Goal: Information Seeking & Learning: Learn about a topic

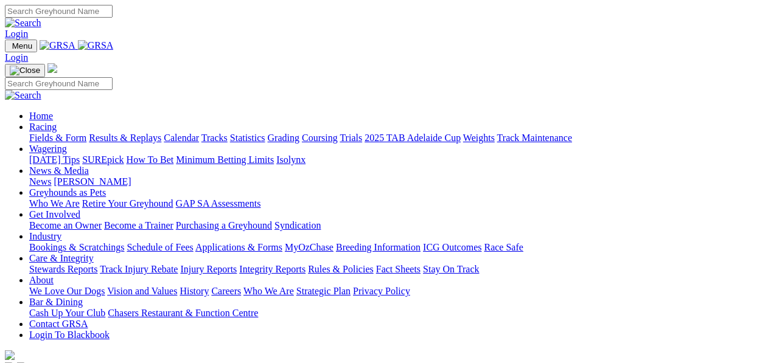
scroll to position [243, 0]
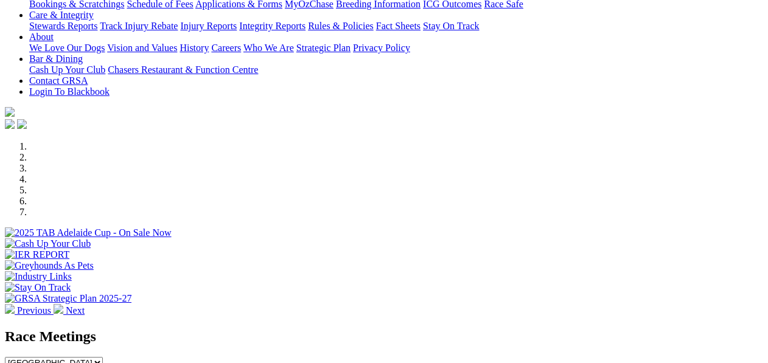
drag, startPoint x: 424, startPoint y: 252, endPoint x: 413, endPoint y: 245, distance: 13.7
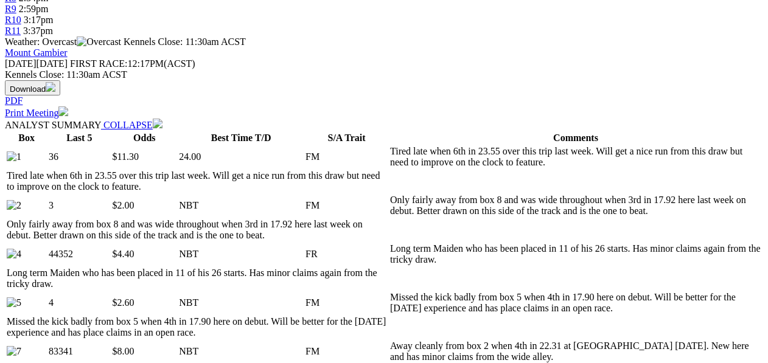
scroll to position [527, 0]
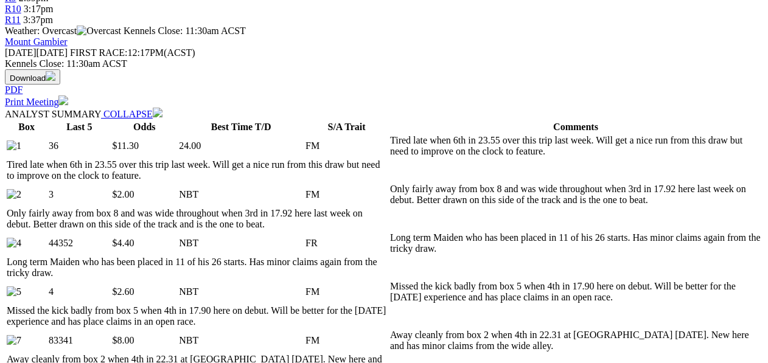
select select "10"
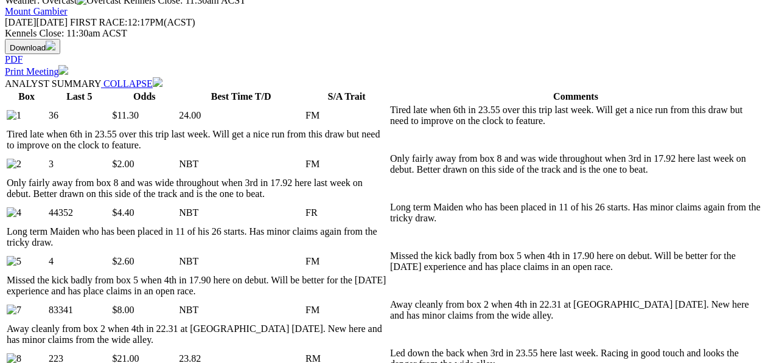
scroll to position [568, 0]
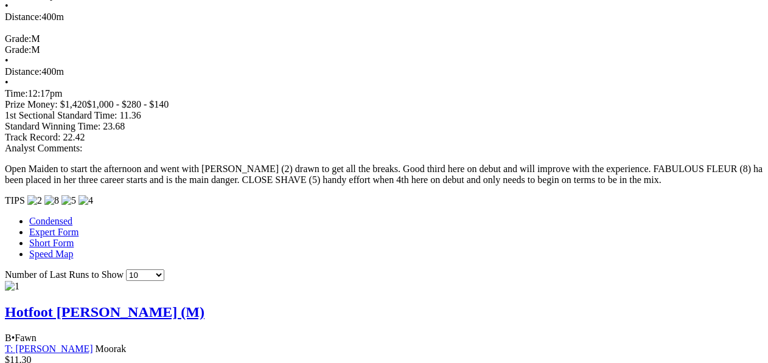
scroll to position [1162, 0]
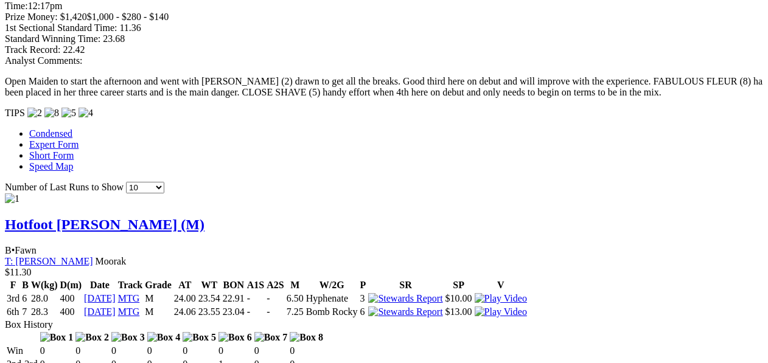
scroll to position [1121, 0]
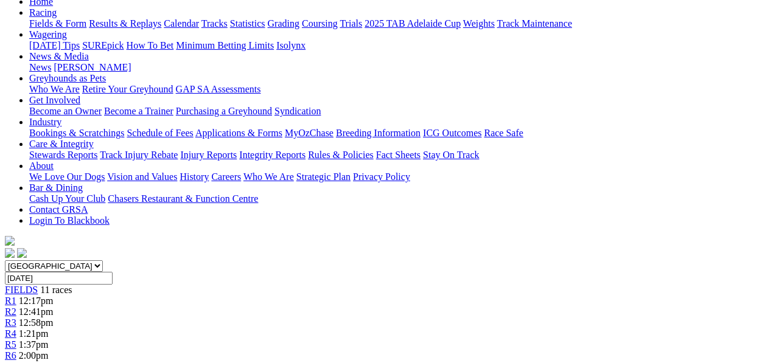
scroll to position [0, 0]
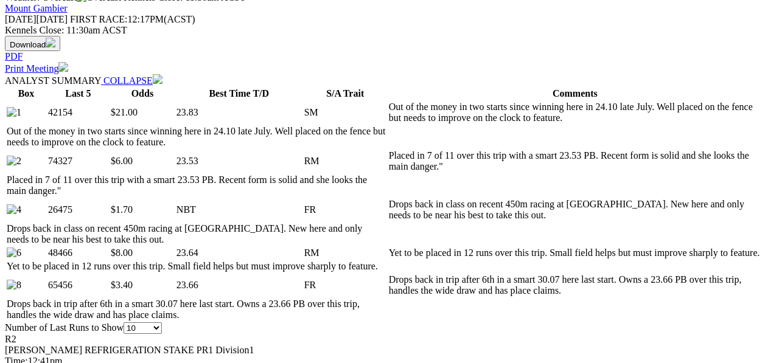
scroll to position [568, 0]
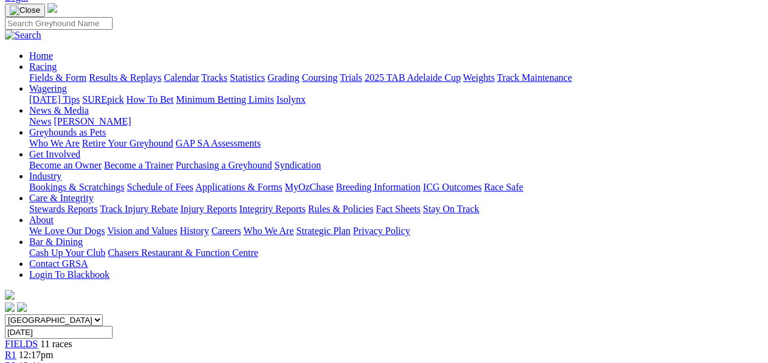
scroll to position [81, 0]
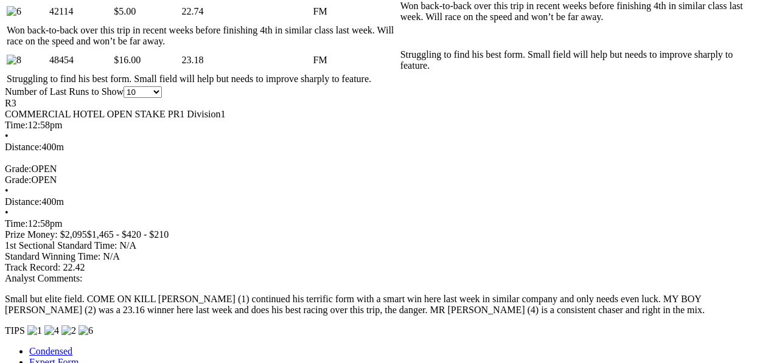
scroll to position [811, 0]
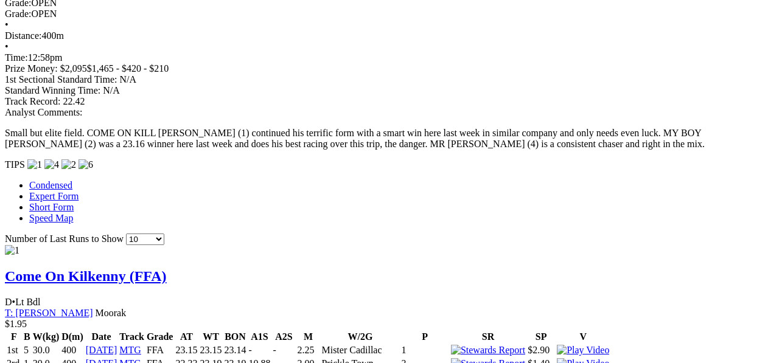
scroll to position [0, 0]
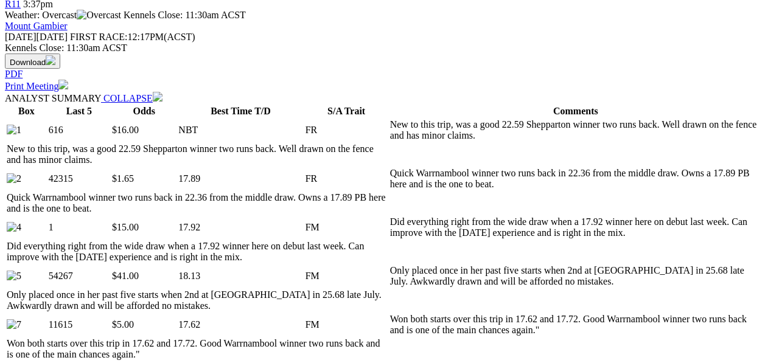
scroll to position [568, 0]
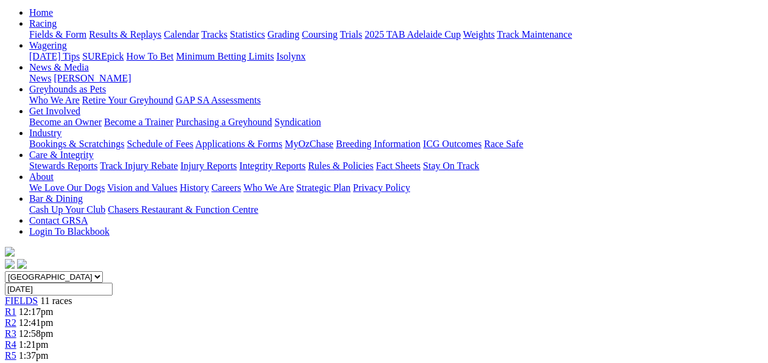
scroll to position [122, 0]
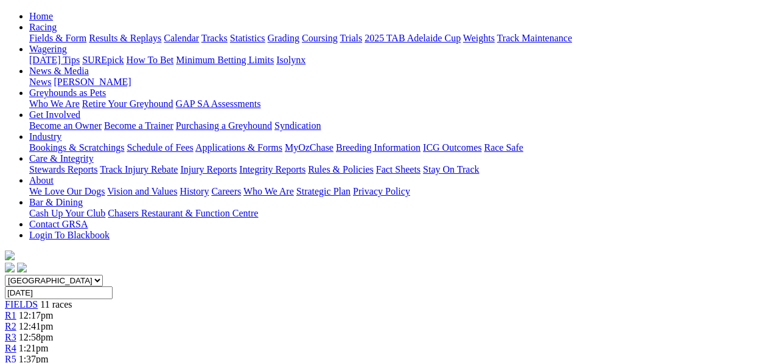
click at [16, 354] on span "R5" at bounding box center [11, 359] width 12 height 10
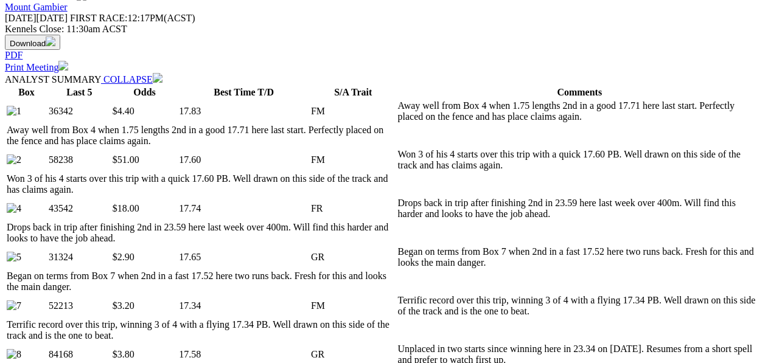
scroll to position [568, 0]
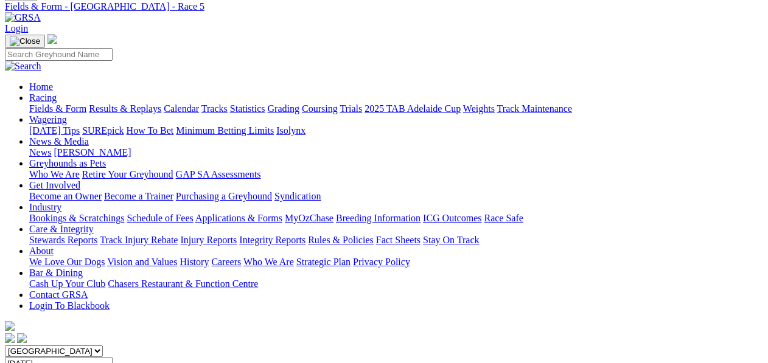
scroll to position [40, 0]
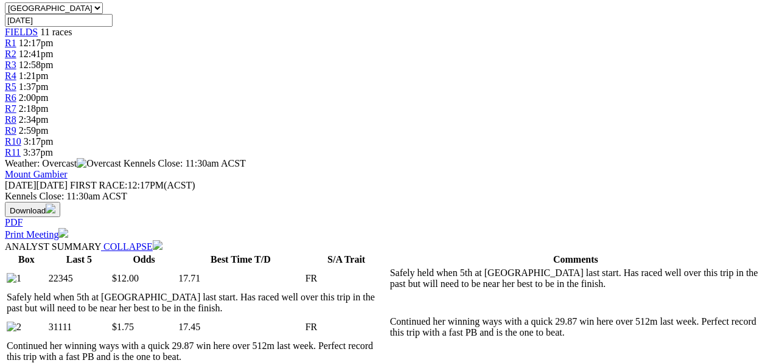
scroll to position [487, 0]
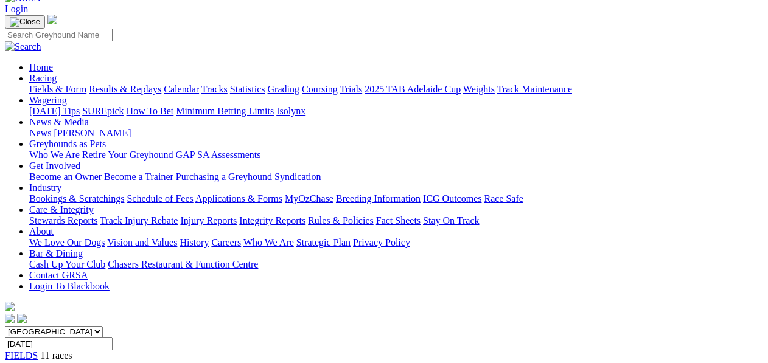
scroll to position [0, 203]
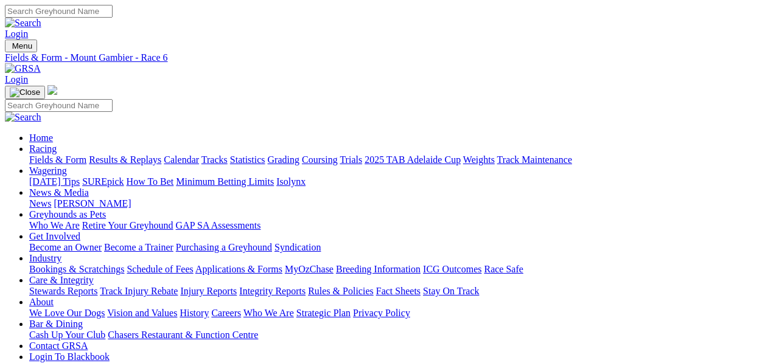
scroll to position [0, 72]
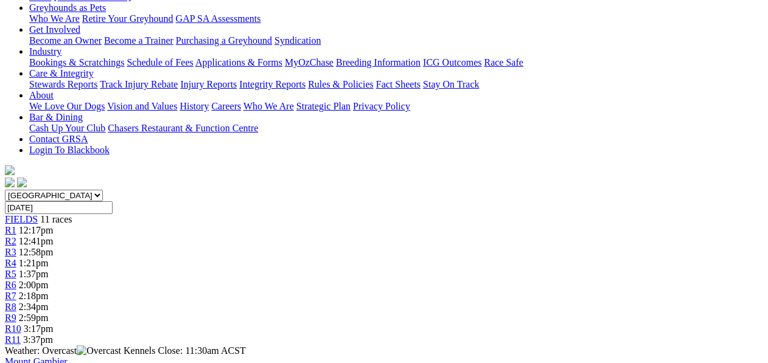
scroll to position [40, 0]
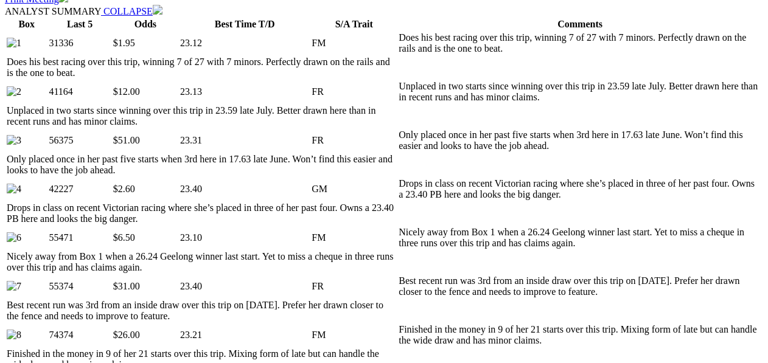
scroll to position [649, 0]
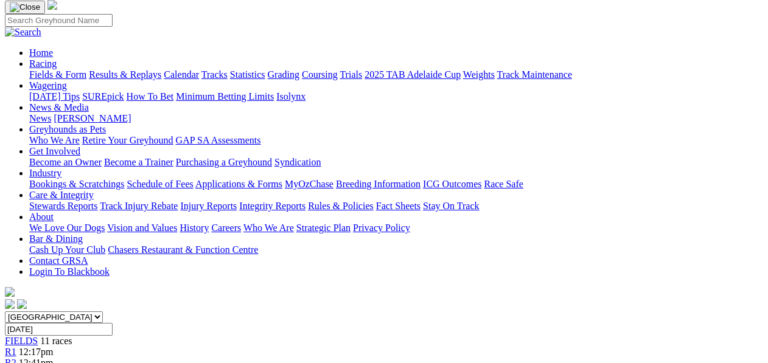
scroll to position [0, 0]
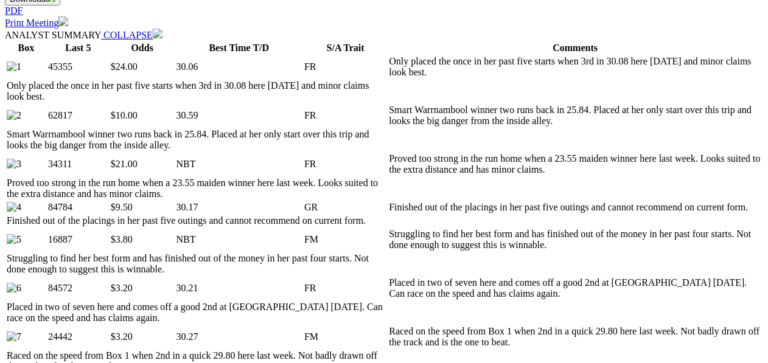
scroll to position [608, 0]
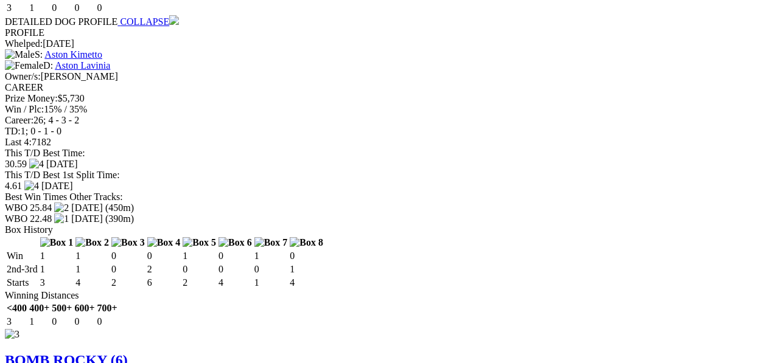
scroll to position [2393, 0]
